Goal: Check status: Check status

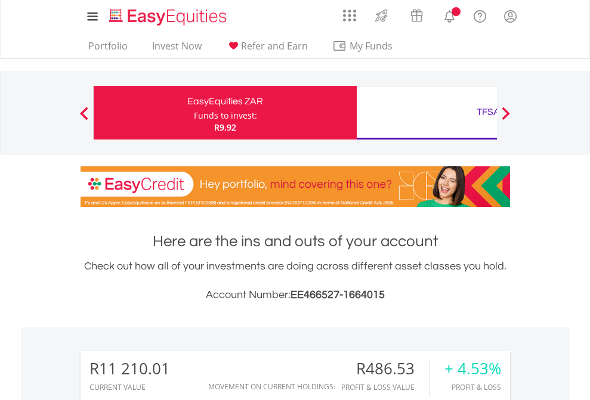
scroll to position [115, 187]
click at [194, 113] on div "Funds to invest:" at bounding box center [225, 116] width 63 height 12
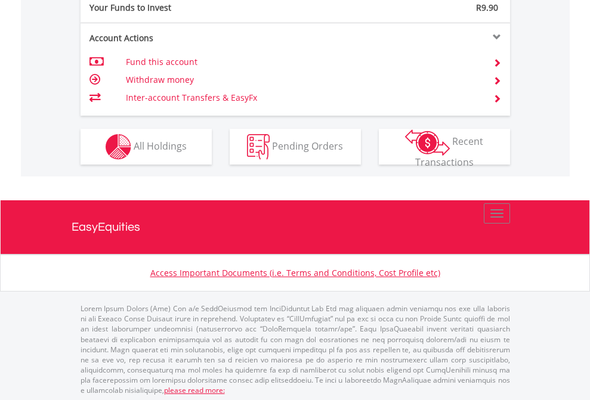
scroll to position [1192, 0]
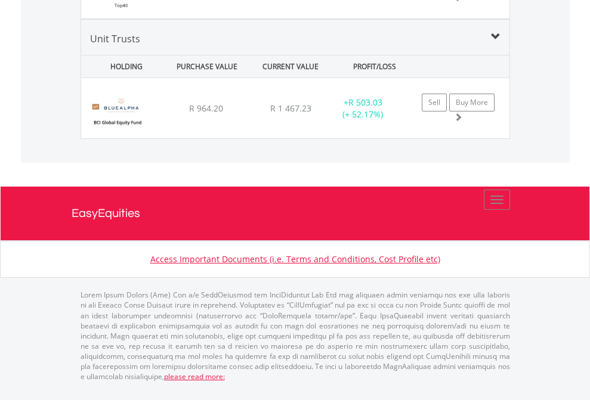
scroll to position [86, 0]
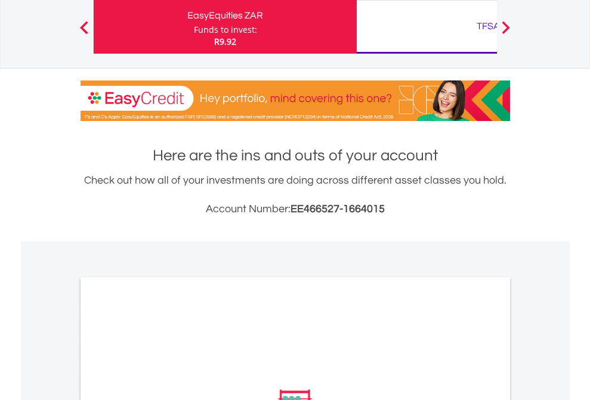
click at [427, 27] on div "TFSA" at bounding box center [488, 26] width 249 height 17
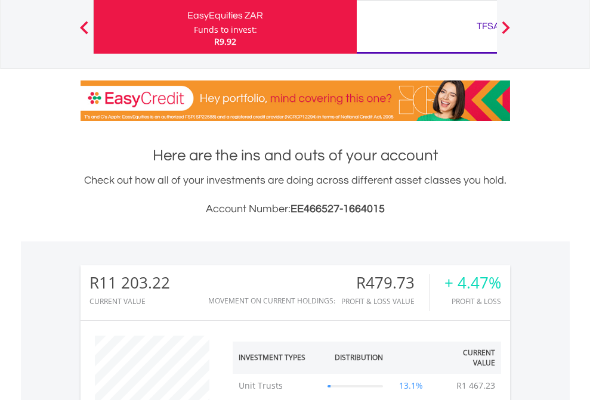
scroll to position [115, 187]
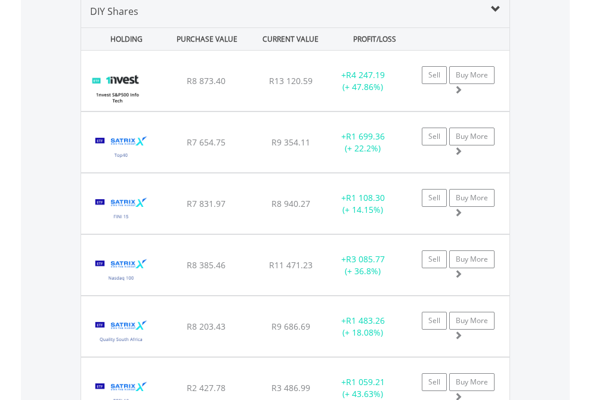
scroll to position [1154, 0]
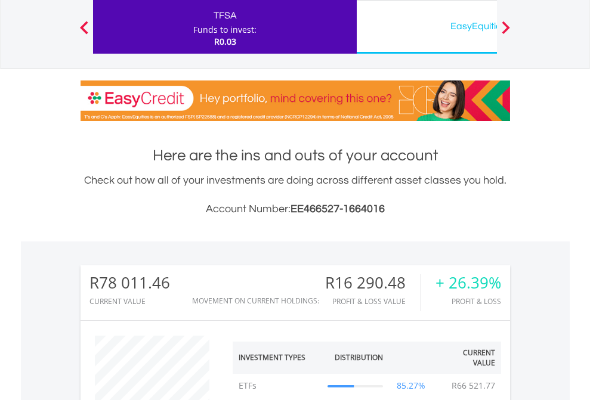
scroll to position [115, 187]
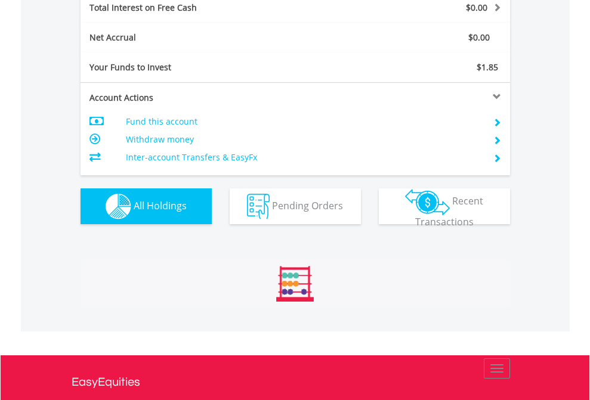
scroll to position [1375, 0]
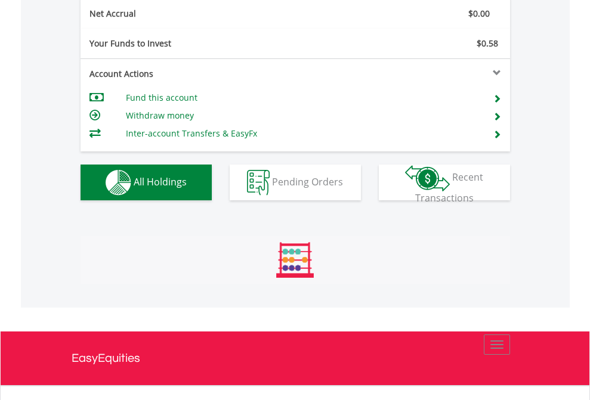
scroll to position [1351, 0]
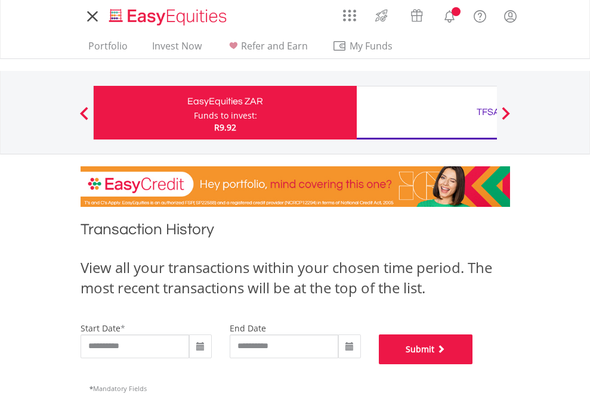
click at [473, 365] on button "Submit" at bounding box center [426, 350] width 94 height 30
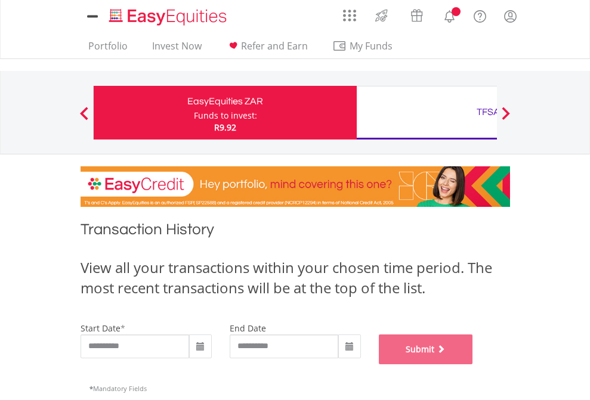
scroll to position [484, 0]
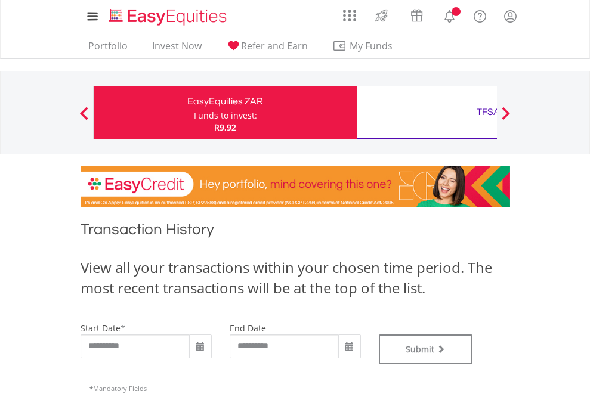
click at [427, 113] on div "TFSA" at bounding box center [488, 112] width 249 height 17
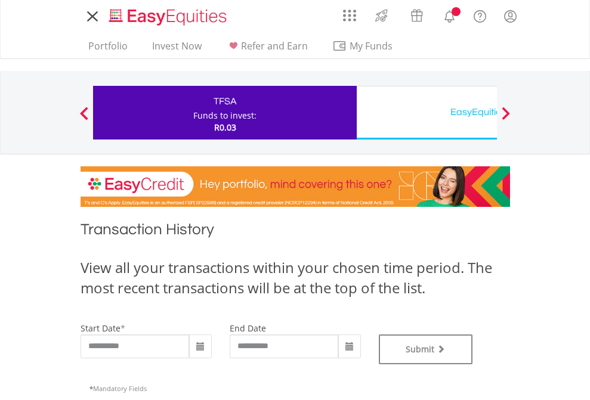
type input "**********"
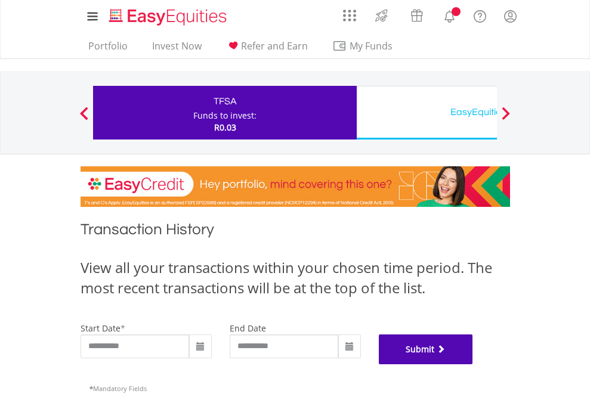
click at [473, 365] on button "Submit" at bounding box center [426, 350] width 94 height 30
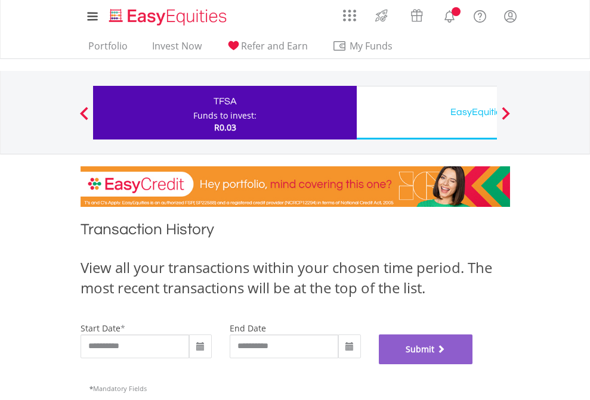
scroll to position [484, 0]
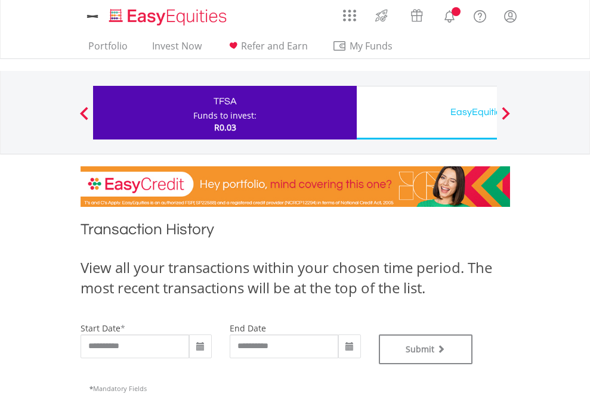
click at [427, 113] on div "EasyEquities USD" at bounding box center [488, 112] width 249 height 17
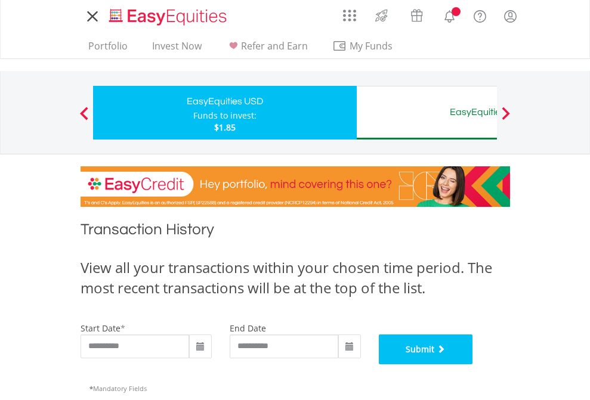
click at [473, 365] on button "Submit" at bounding box center [426, 350] width 94 height 30
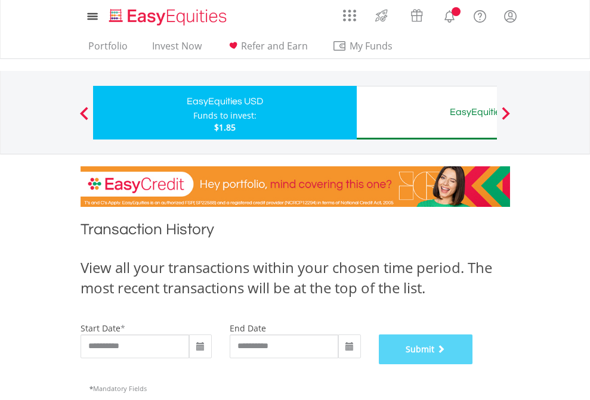
scroll to position [484, 0]
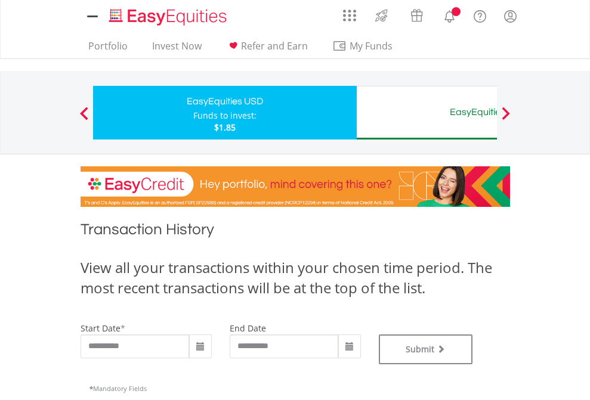
click at [427, 113] on div "EasyEquities AUD" at bounding box center [488, 112] width 249 height 17
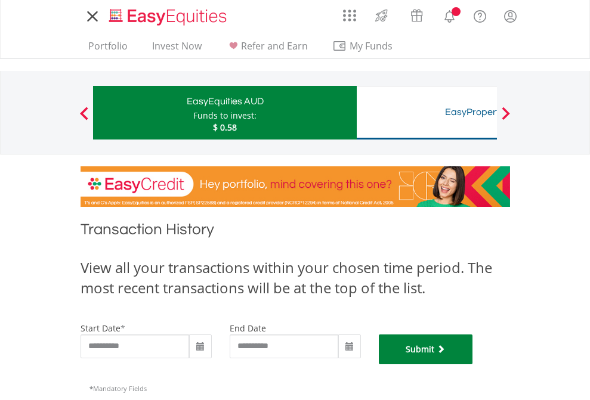
click at [473, 365] on button "Submit" at bounding box center [426, 350] width 94 height 30
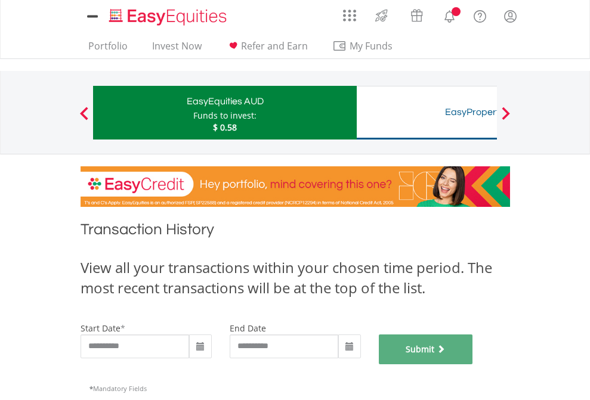
scroll to position [484, 0]
